Goal: Transaction & Acquisition: Subscribe to service/newsletter

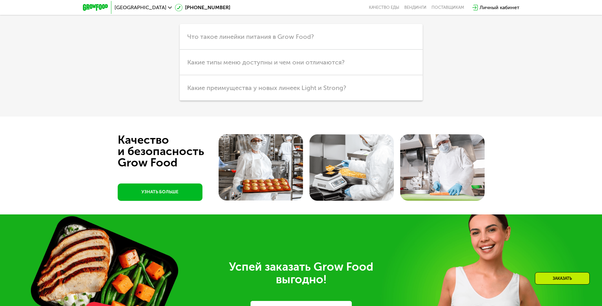
scroll to position [1416, 0]
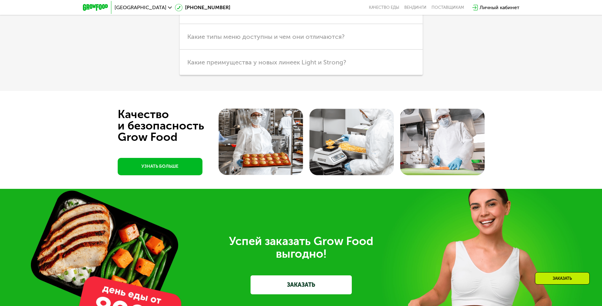
click at [164, 171] on link "УЗНАТЬ БОЛЬШЕ" at bounding box center [160, 166] width 85 height 17
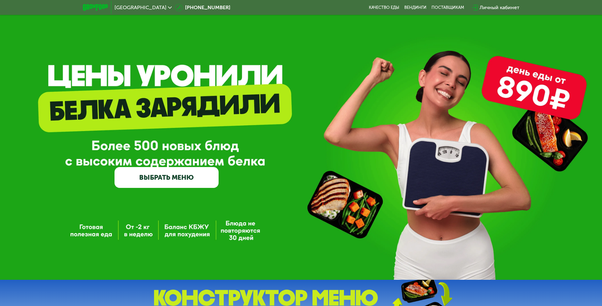
scroll to position [63, 0]
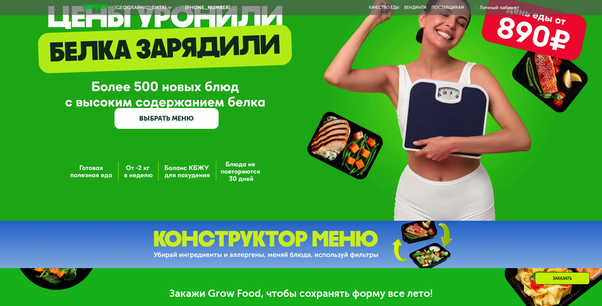
click at [170, 120] on link "ВЫБРАТЬ МЕНЮ" at bounding box center [166, 118] width 104 height 21
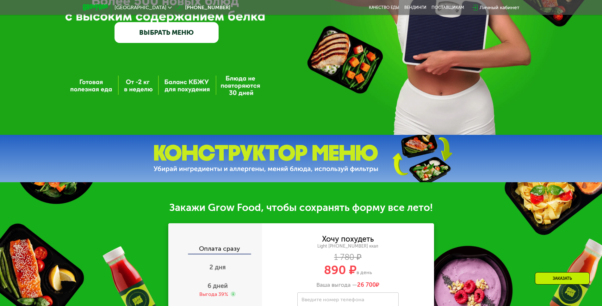
scroll to position [253, 0]
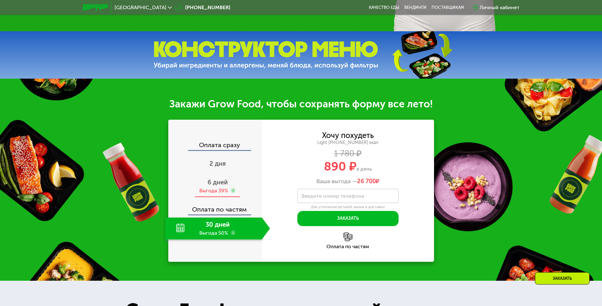
click at [221, 186] on span "6 дней" at bounding box center [217, 183] width 20 height 8
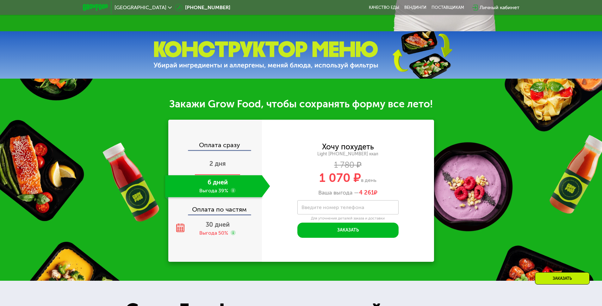
click at [219, 168] on span "2 дня" at bounding box center [217, 164] width 16 height 8
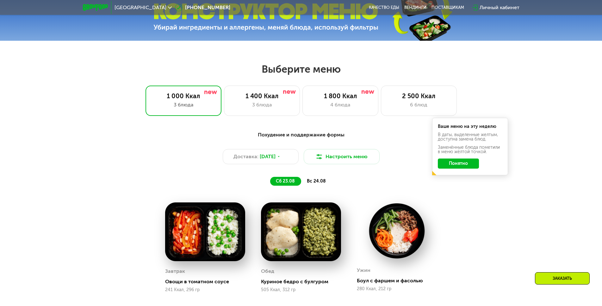
scroll to position [316, 0]
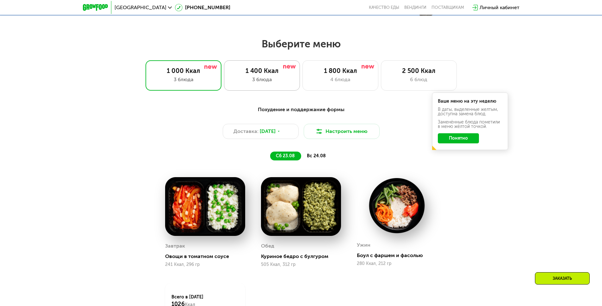
click at [302, 77] on div "1 400 Ккал 3 блюда" at bounding box center [340, 75] width 76 height 30
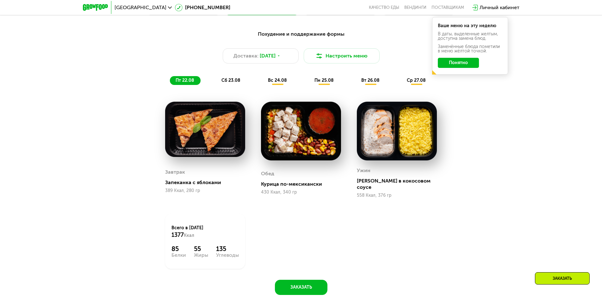
scroll to position [379, 0]
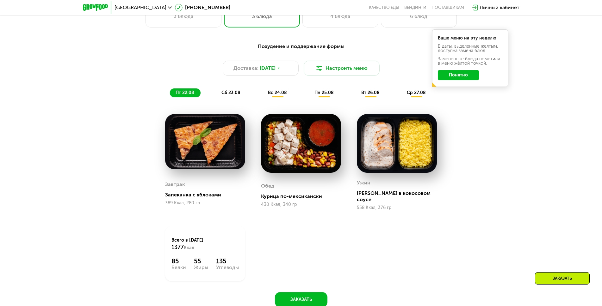
click at [235, 93] on span "сб 23.08" at bounding box center [230, 92] width 19 height 5
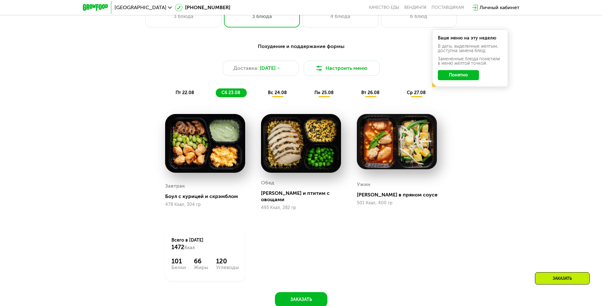
click at [279, 94] on span "вс 24.08" at bounding box center [277, 92] width 19 height 5
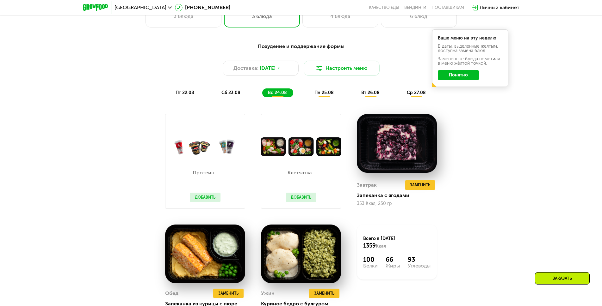
click at [327, 94] on span "пн 25.08" at bounding box center [323, 92] width 19 height 5
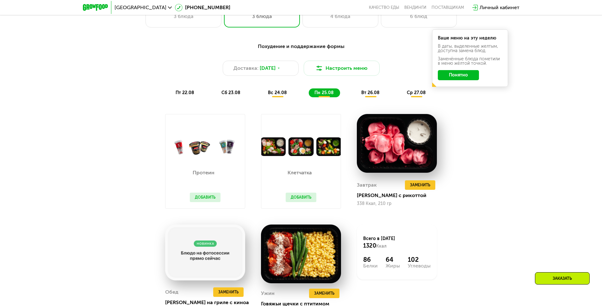
click at [370, 95] on span "вт 26.08" at bounding box center [370, 92] width 18 height 5
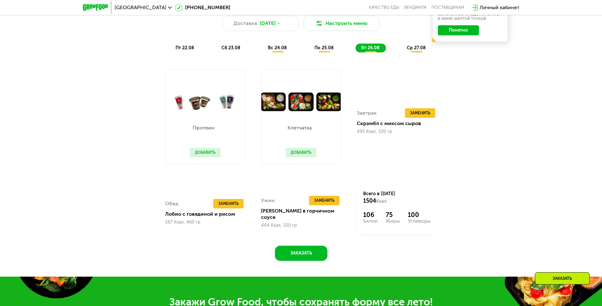
scroll to position [443, 0]
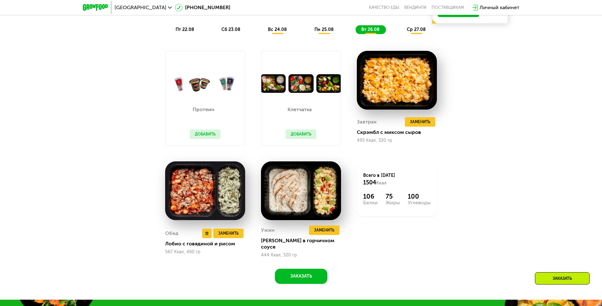
click at [176, 191] on img at bounding box center [205, 191] width 80 height 59
click at [200, 188] on img at bounding box center [205, 191] width 80 height 59
click at [420, 29] on span "ср 27.08" at bounding box center [416, 29] width 19 height 5
